Goal: Book appointment/travel/reservation

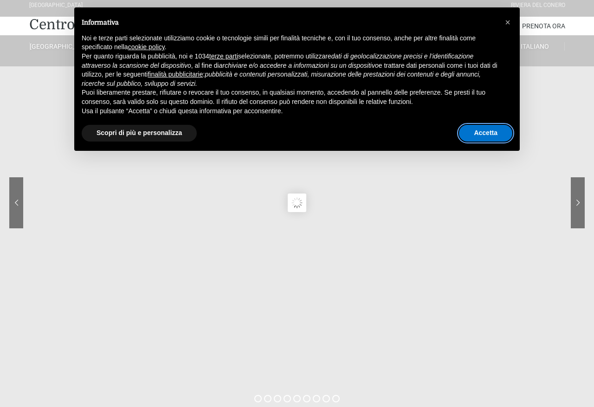
click at [496, 139] on button "Accetta" at bounding box center [485, 133] width 53 height 17
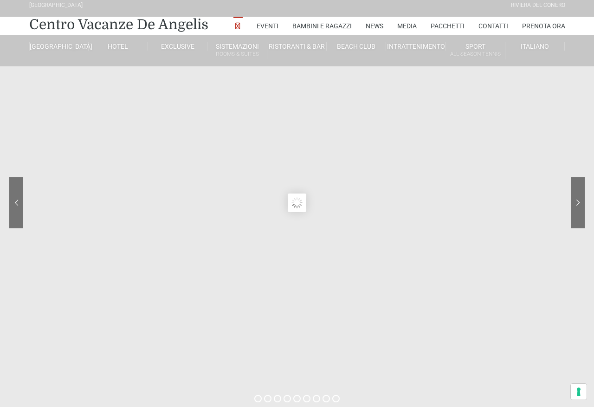
click at [492, 145] on sr7-content at bounding box center [297, 203] width 594 height 418
click at [494, 141] on sr7-content at bounding box center [297, 203] width 594 height 418
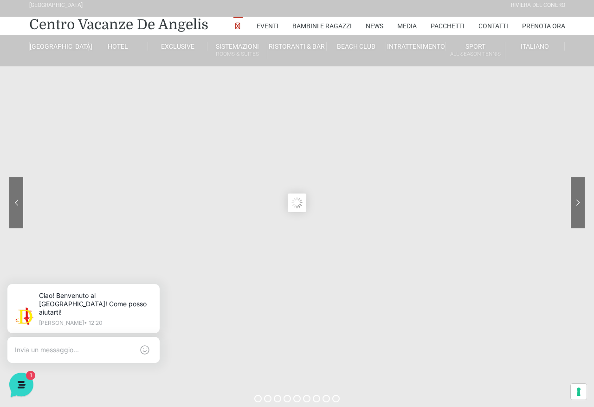
click at [587, 265] on sr7-content at bounding box center [297, 203] width 594 height 418
click at [444, 31] on link "Pacchetti" at bounding box center [448, 26] width 34 height 19
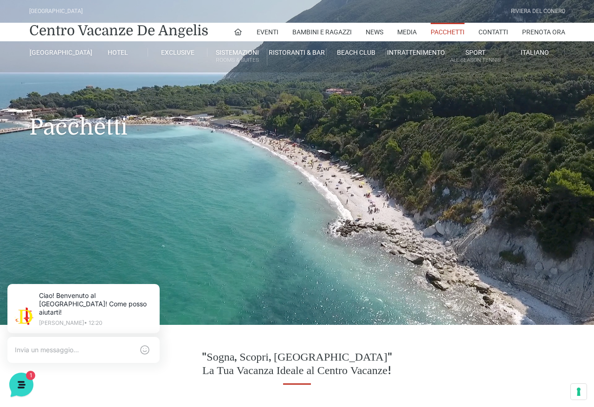
click at [434, 147] on h1 "Pacchetti" at bounding box center [297, 113] width 536 height 82
click at [547, 31] on link "Prenota Ora" at bounding box center [543, 32] width 43 height 19
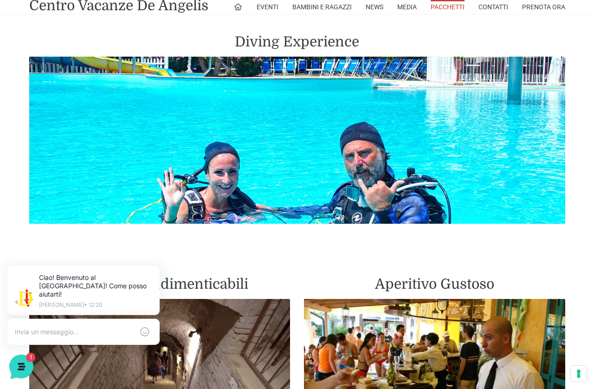
scroll to position [1522, 0]
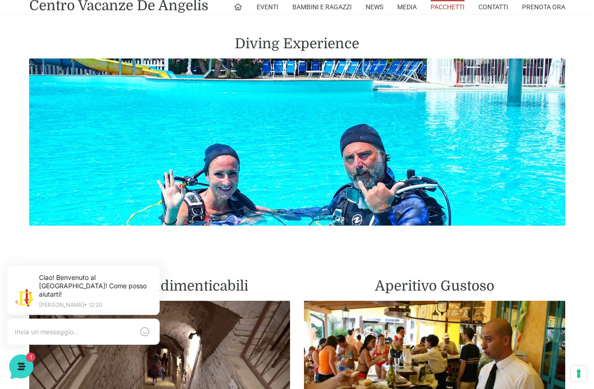
click at [543, 12] on link "Prenota Ora" at bounding box center [543, 7] width 43 height 14
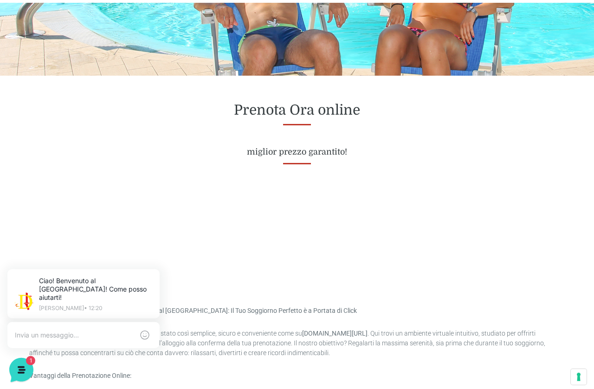
scroll to position [296, 0]
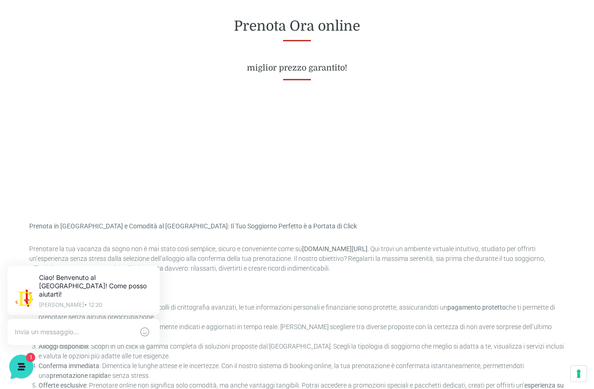
scroll to position [380, 0]
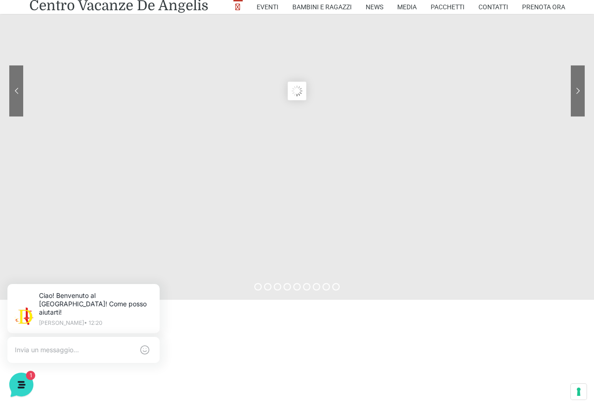
scroll to position [117, 0]
